Goal: Navigation & Orientation: Find specific page/section

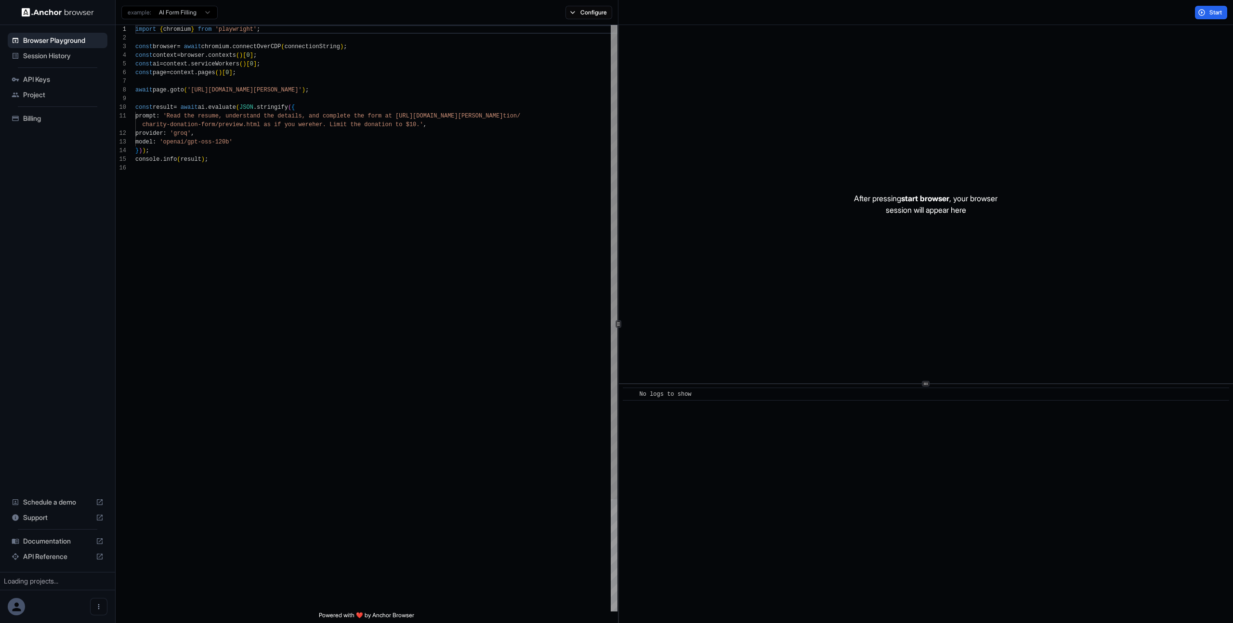
scroll to position [87, 0]
click at [42, 11] on img at bounding box center [58, 12] width 72 height 9
click at [109, 611] on button "Open menu" at bounding box center [117, 606] width 17 height 17
click at [265, 360] on div at bounding box center [616, 311] width 1233 height 623
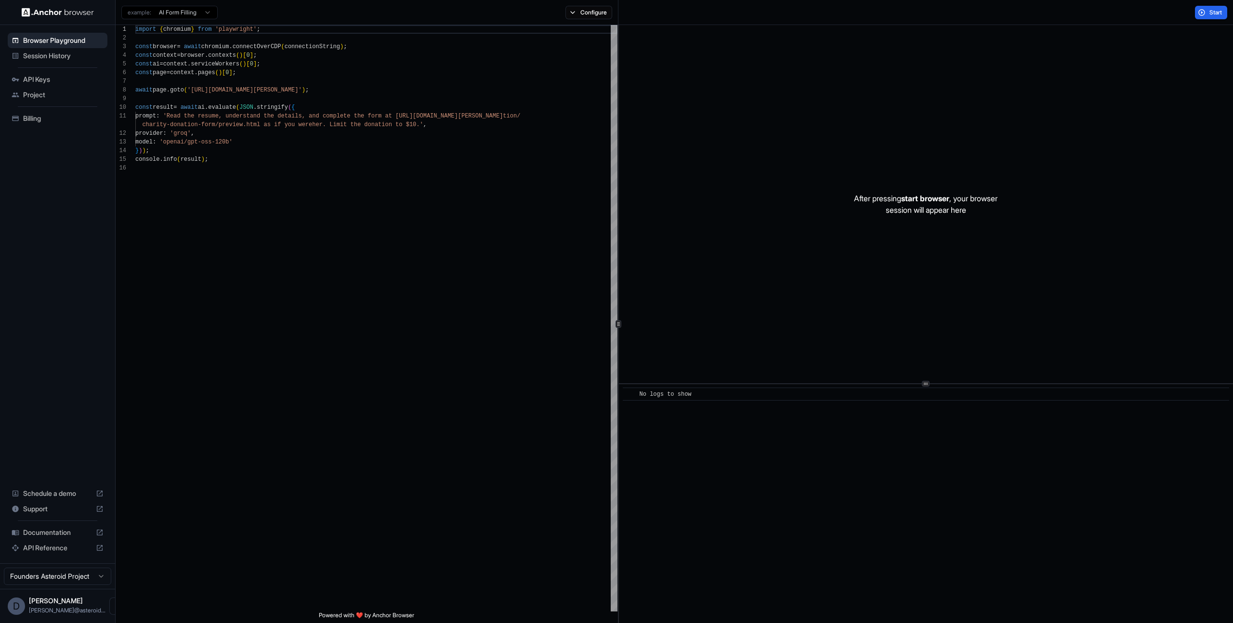
click at [38, 89] on div "Project" at bounding box center [58, 94] width 100 height 15
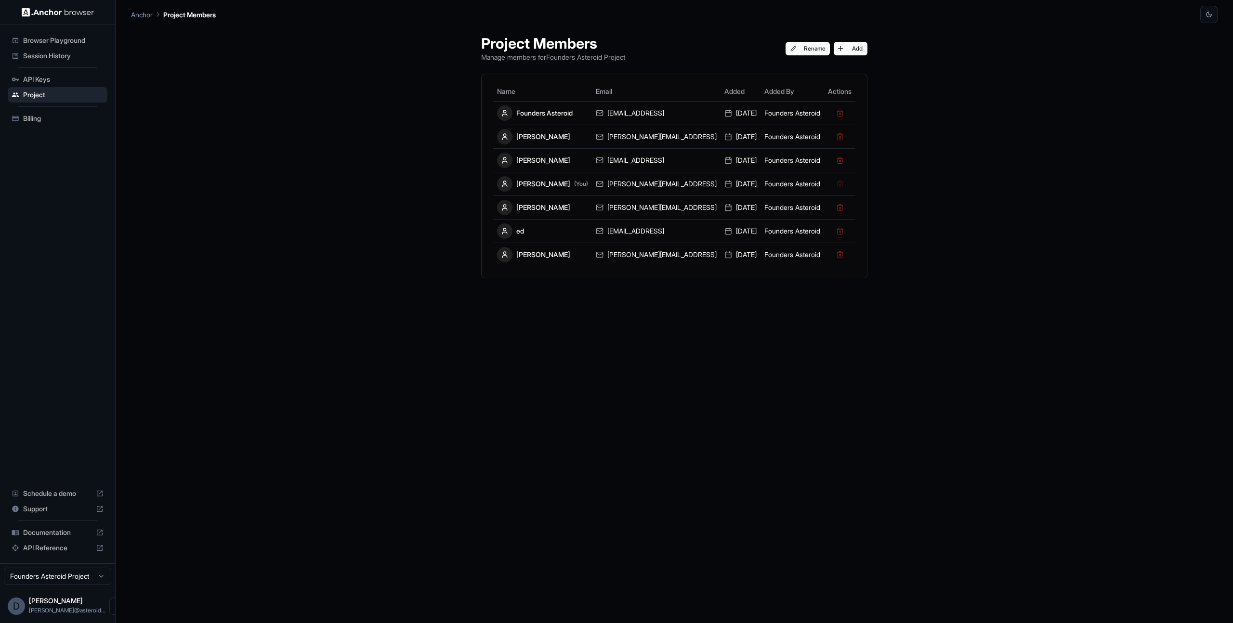
click at [541, 282] on div "Project Members Manage members for Founders Asteroid Project Rename Add Name Em…" at bounding box center [675, 323] width 410 height 600
click at [33, 532] on span "Documentation" at bounding box center [57, 533] width 69 height 10
